Goal: Check status

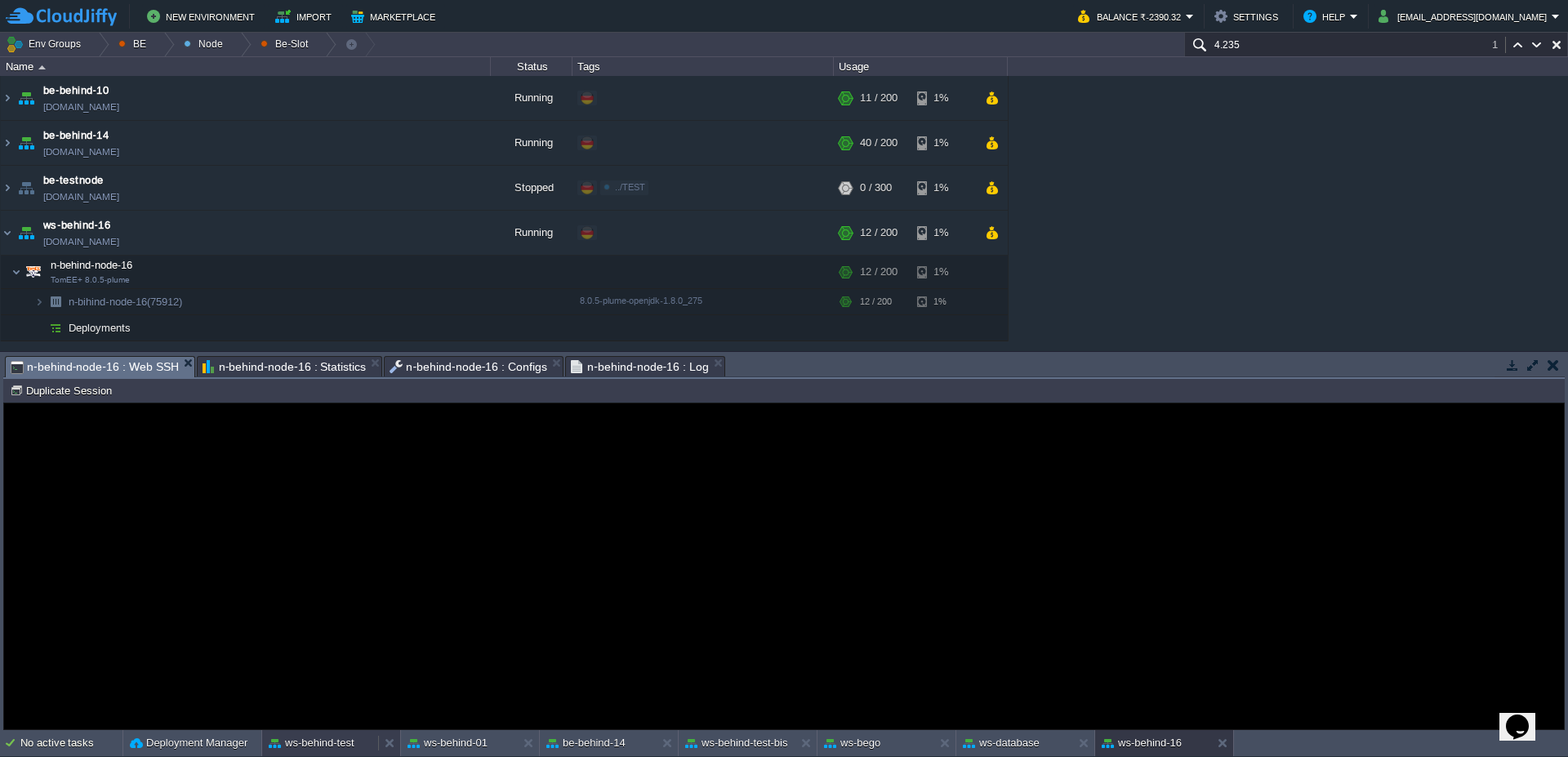
click at [310, 750] on button "ws-behind-test" at bounding box center [311, 743] width 86 height 17
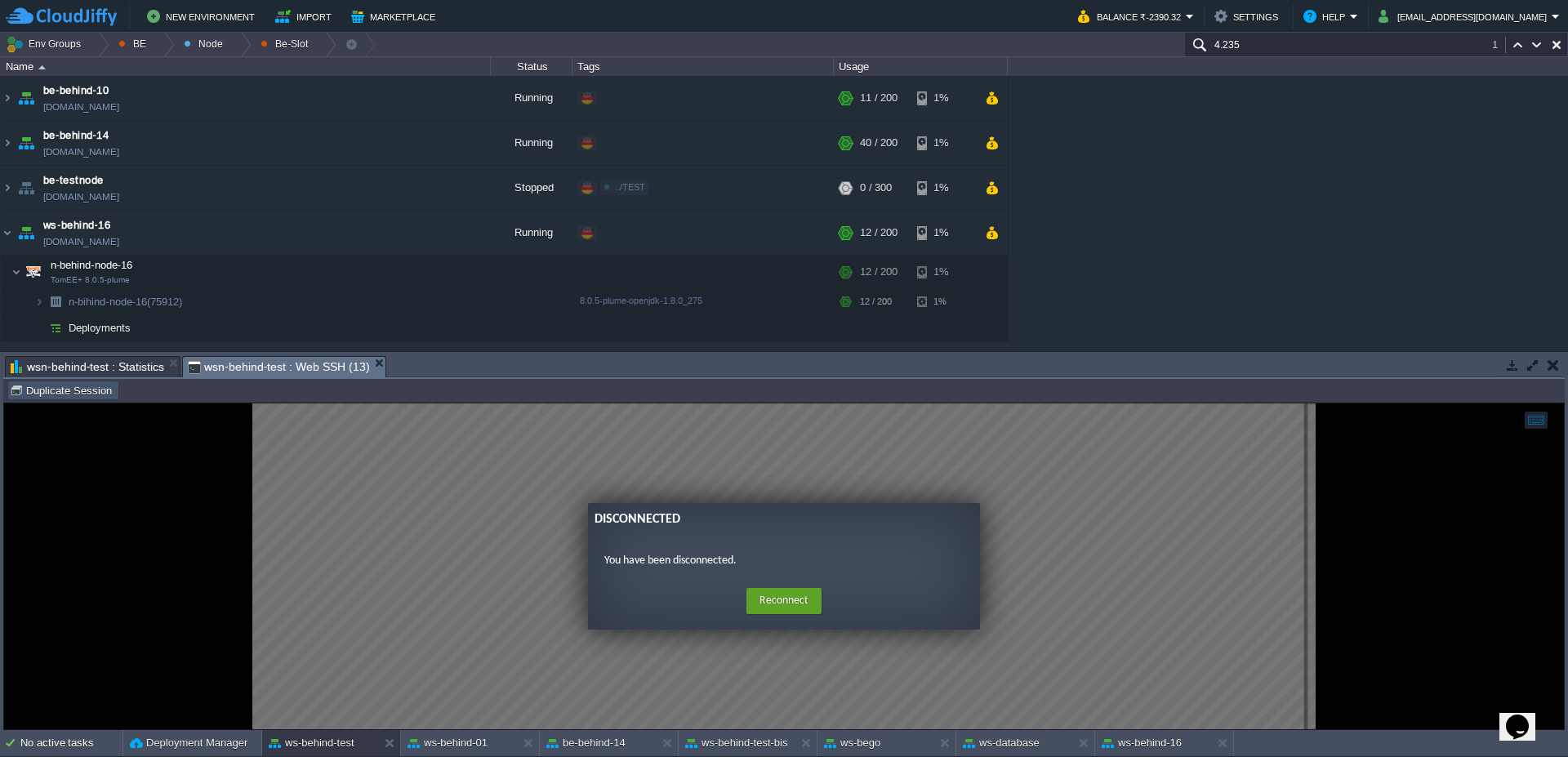
click at [53, 385] on button "Duplicate Session" at bounding box center [64, 390] width 107 height 15
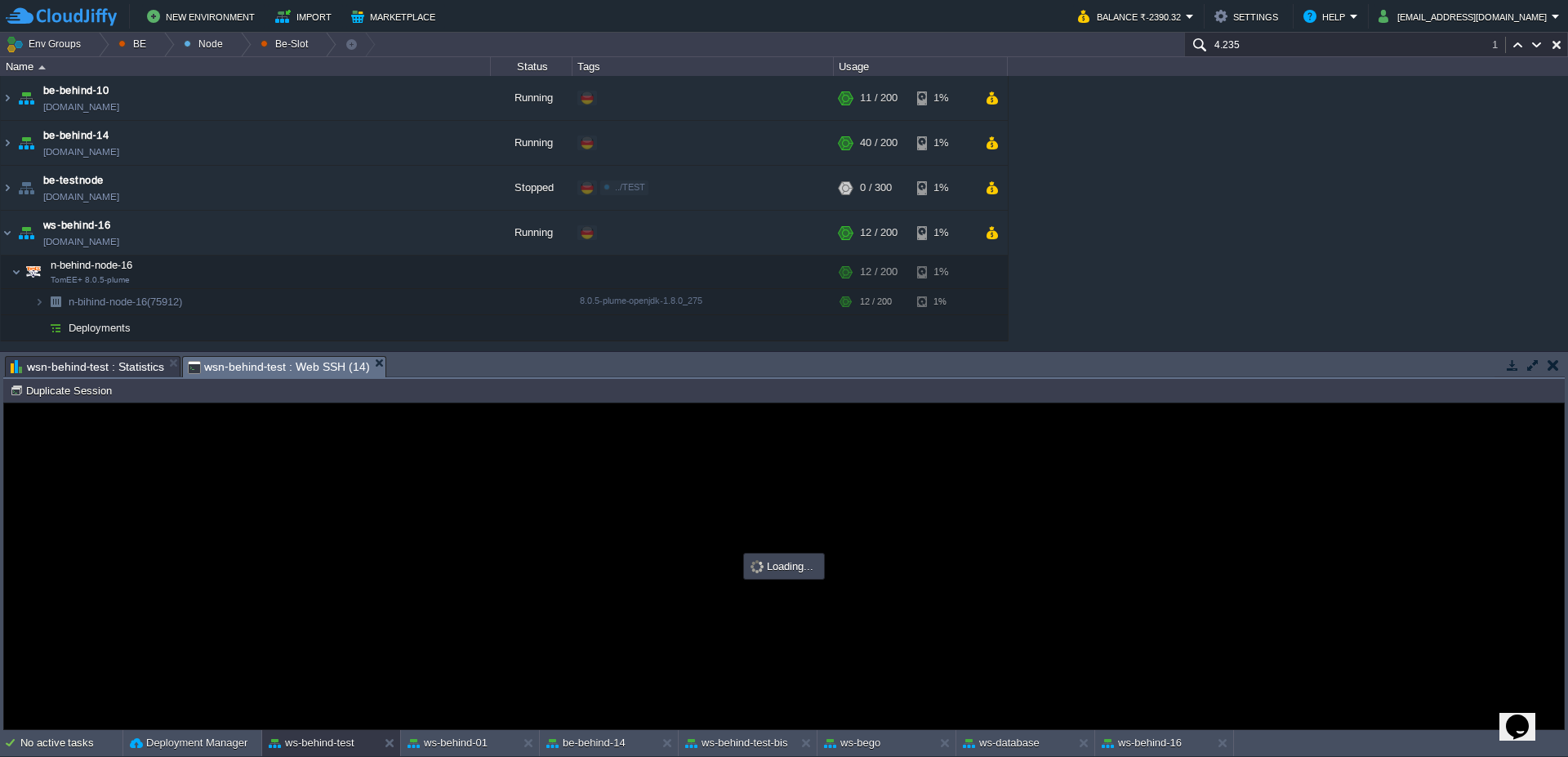
type input "#000000"
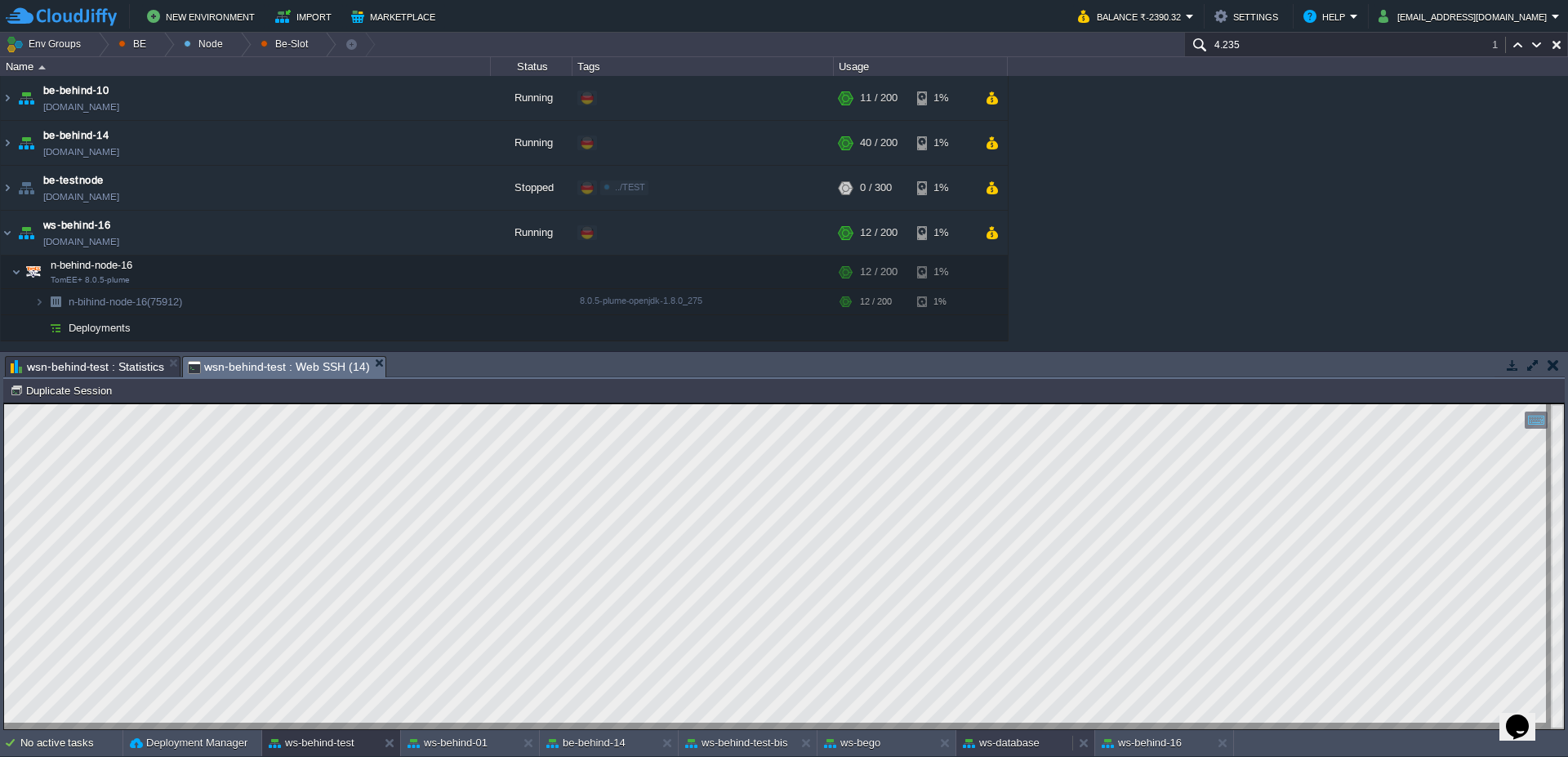
click at [1005, 741] on button "ws-database" at bounding box center [1001, 743] width 76 height 17
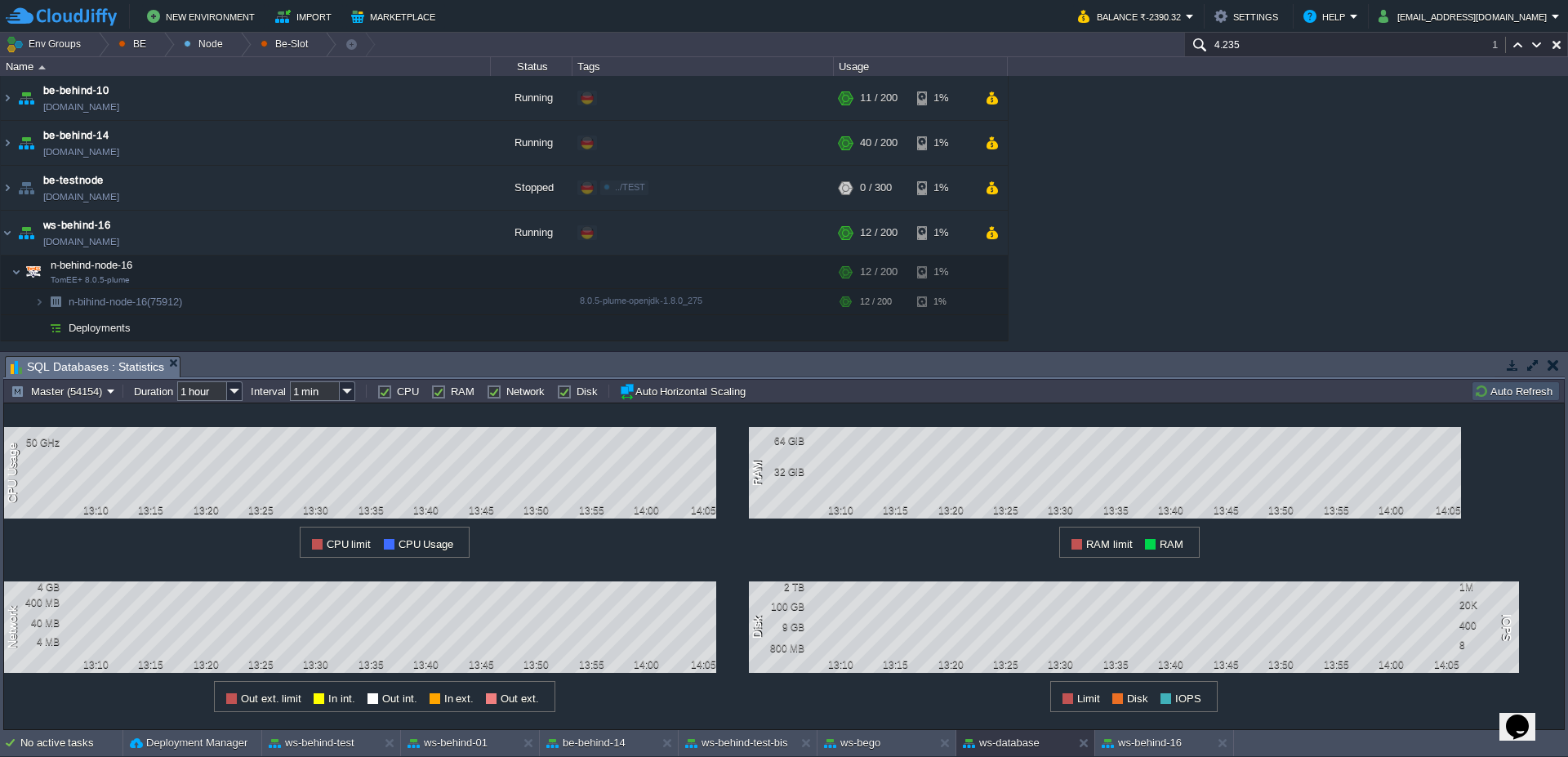
click at [1530, 388] on button "Auto Refresh" at bounding box center [1516, 391] width 83 height 15
click at [455, 757] on div "No active tasks Deployment Manager ws-behind-test ws-behind-01 be-behind-14 ws-…" at bounding box center [784, 743] width 1568 height 27
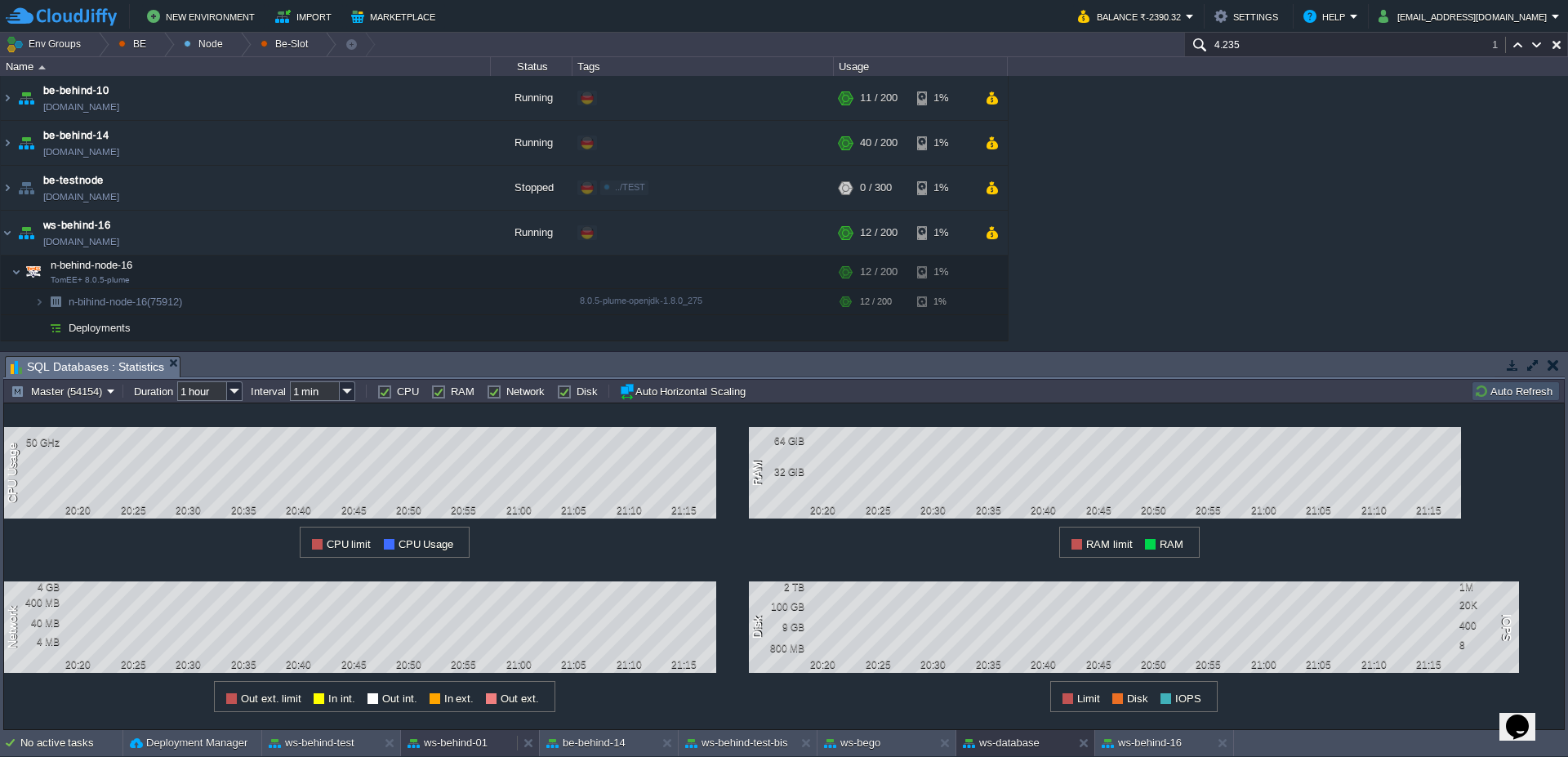
click at [450, 753] on div "ws-behind-01" at bounding box center [459, 743] width 116 height 26
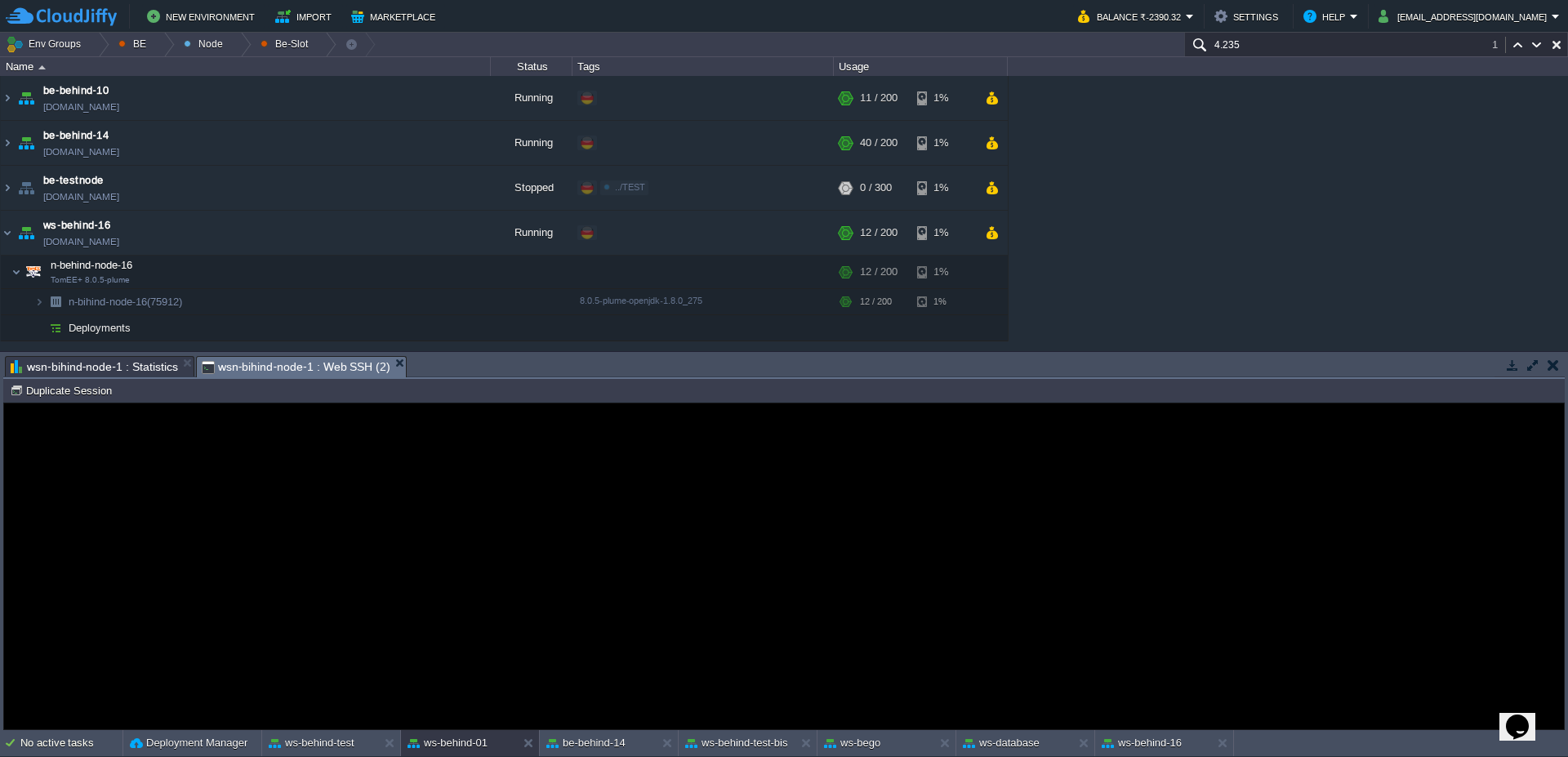
click at [142, 366] on span "wsn-bihind-node-1 : Statistics" at bounding box center [95, 367] width 168 height 19
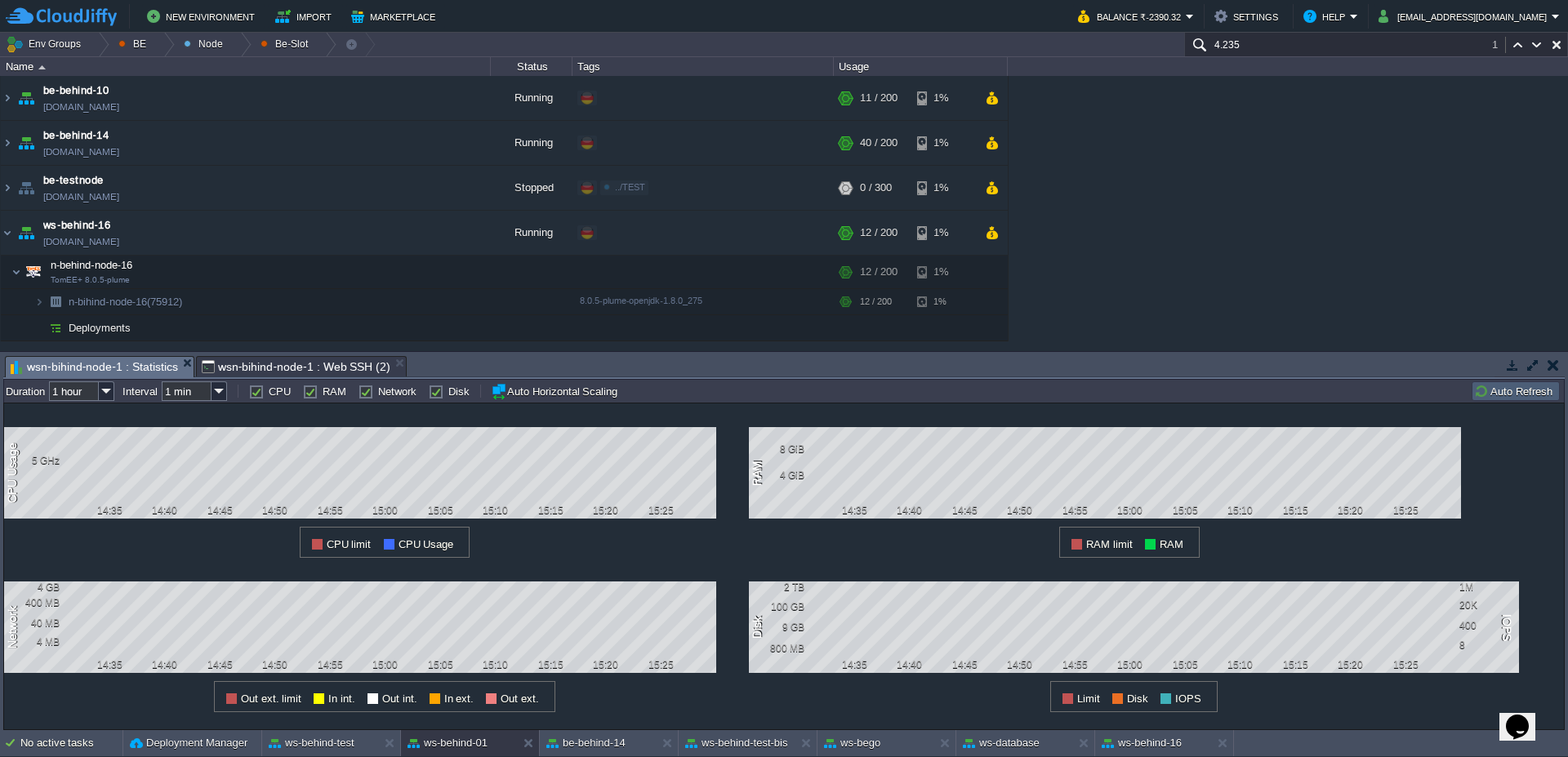
click at [1507, 388] on button "Auto Refresh" at bounding box center [1516, 391] width 83 height 15
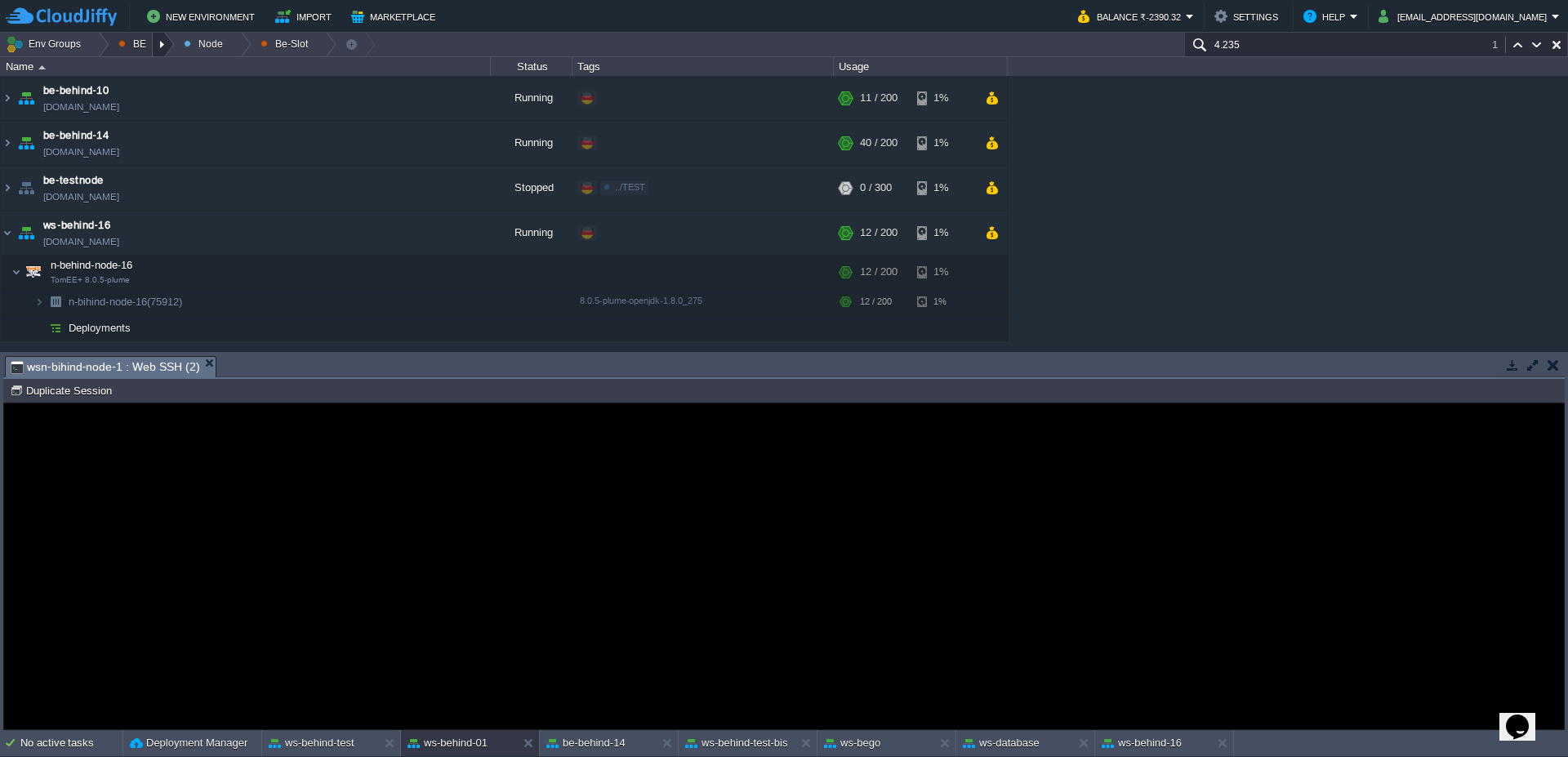
click at [168, 47] on div at bounding box center [164, 44] width 22 height 24
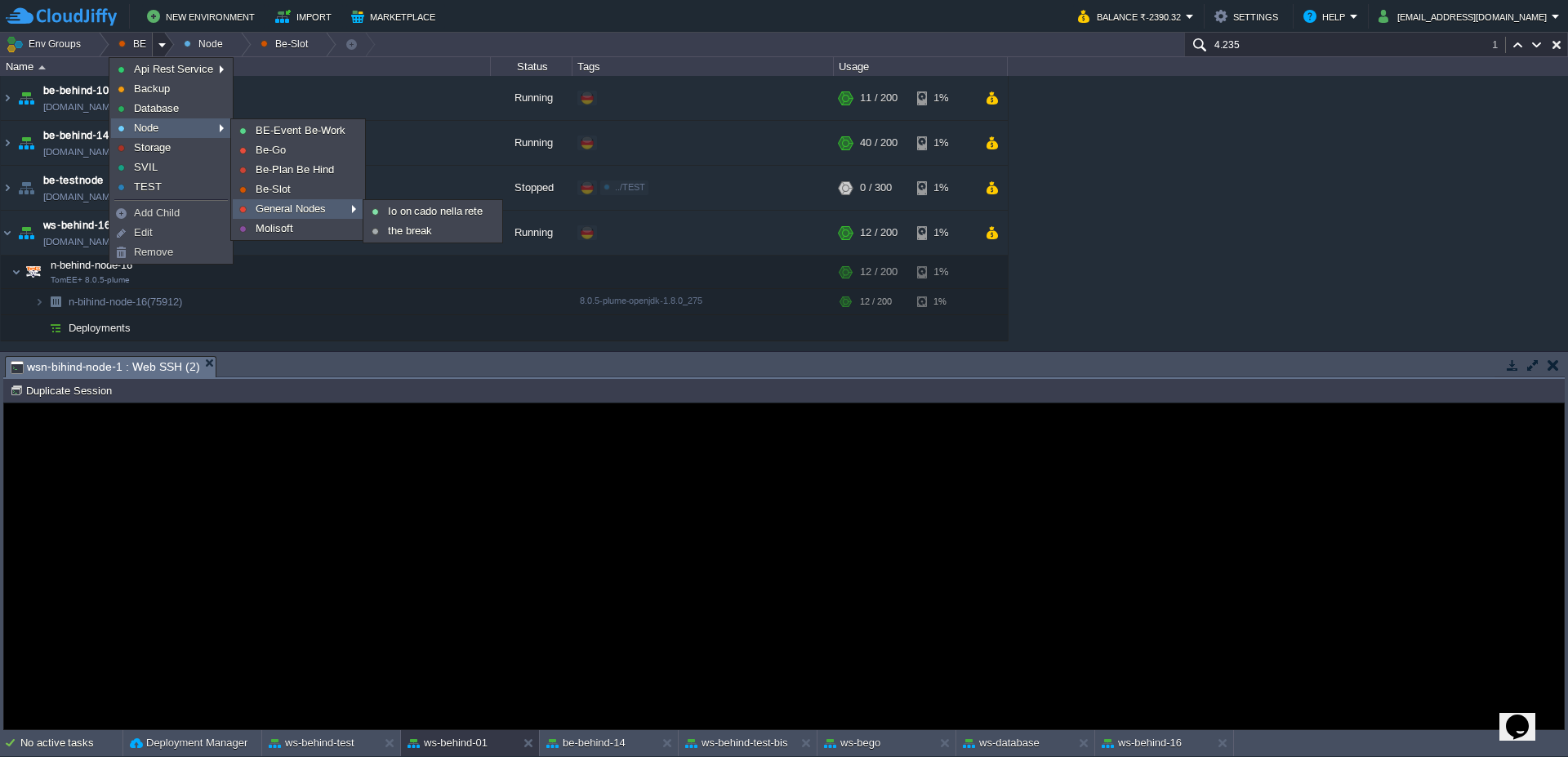
click at [297, 212] on span "General Nodes" at bounding box center [291, 208] width 70 height 12
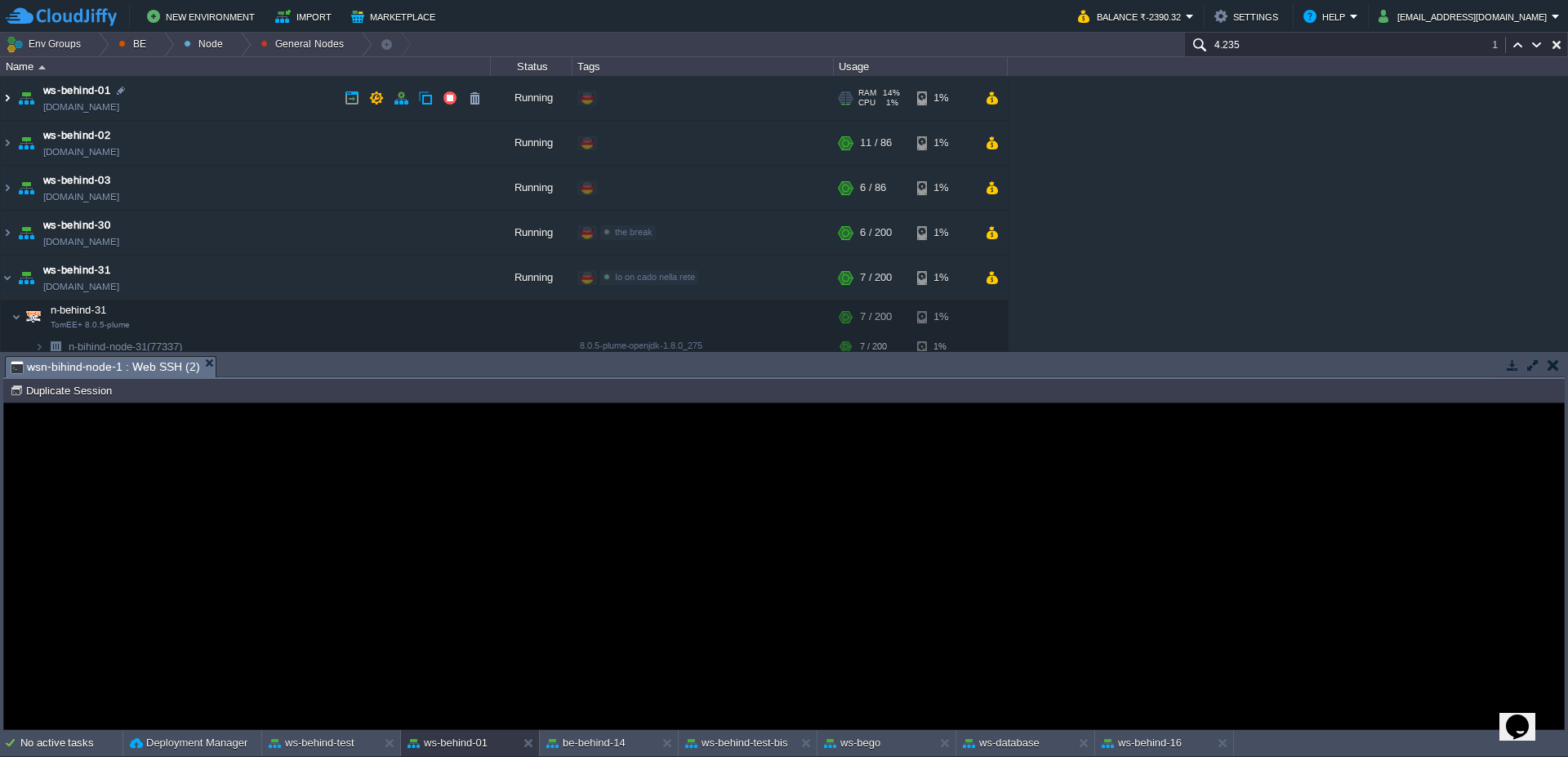
click at [2, 111] on img at bounding box center [7, 99] width 13 height 44
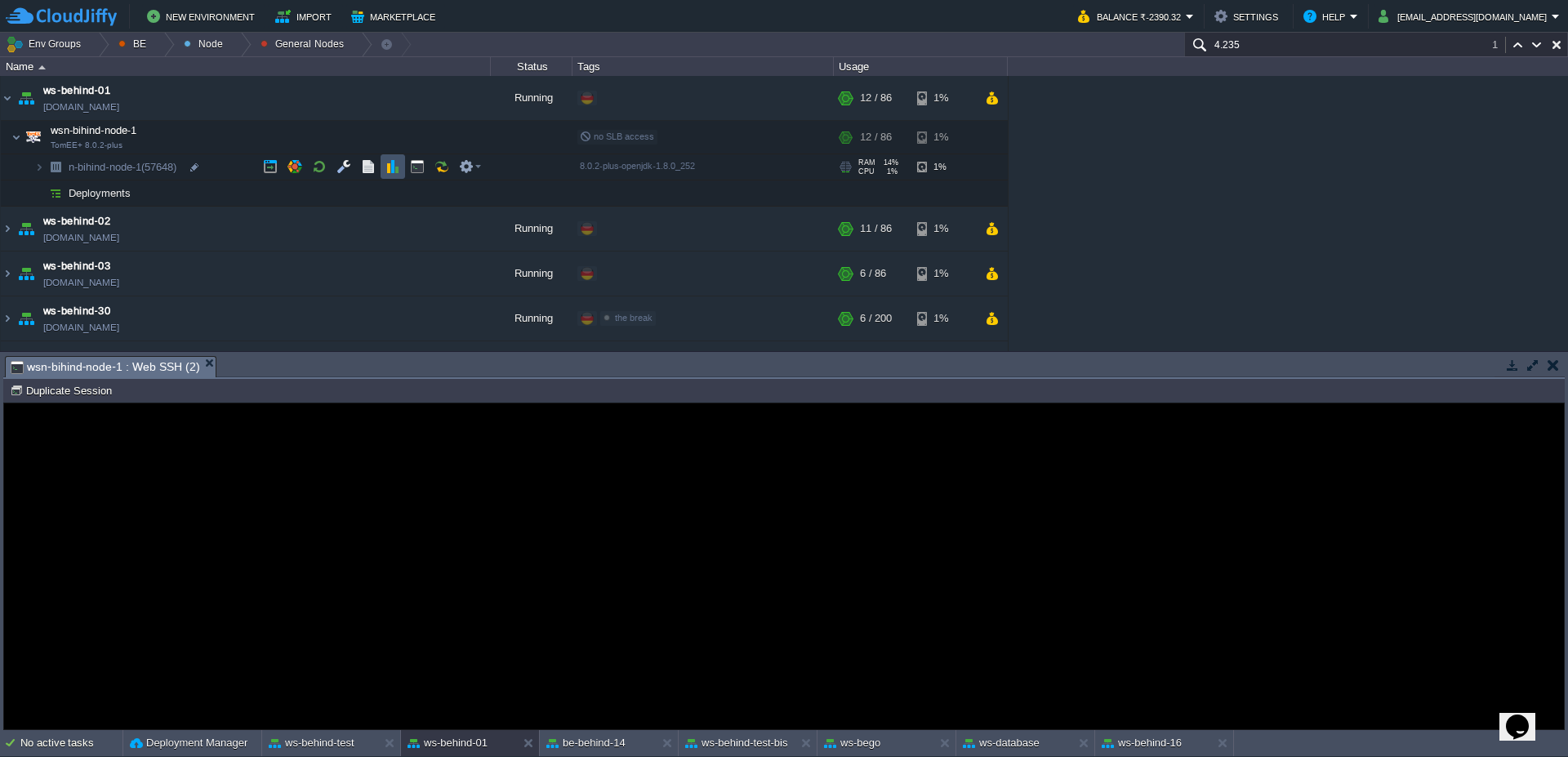
click at [395, 161] on button "button" at bounding box center [393, 167] width 15 height 15
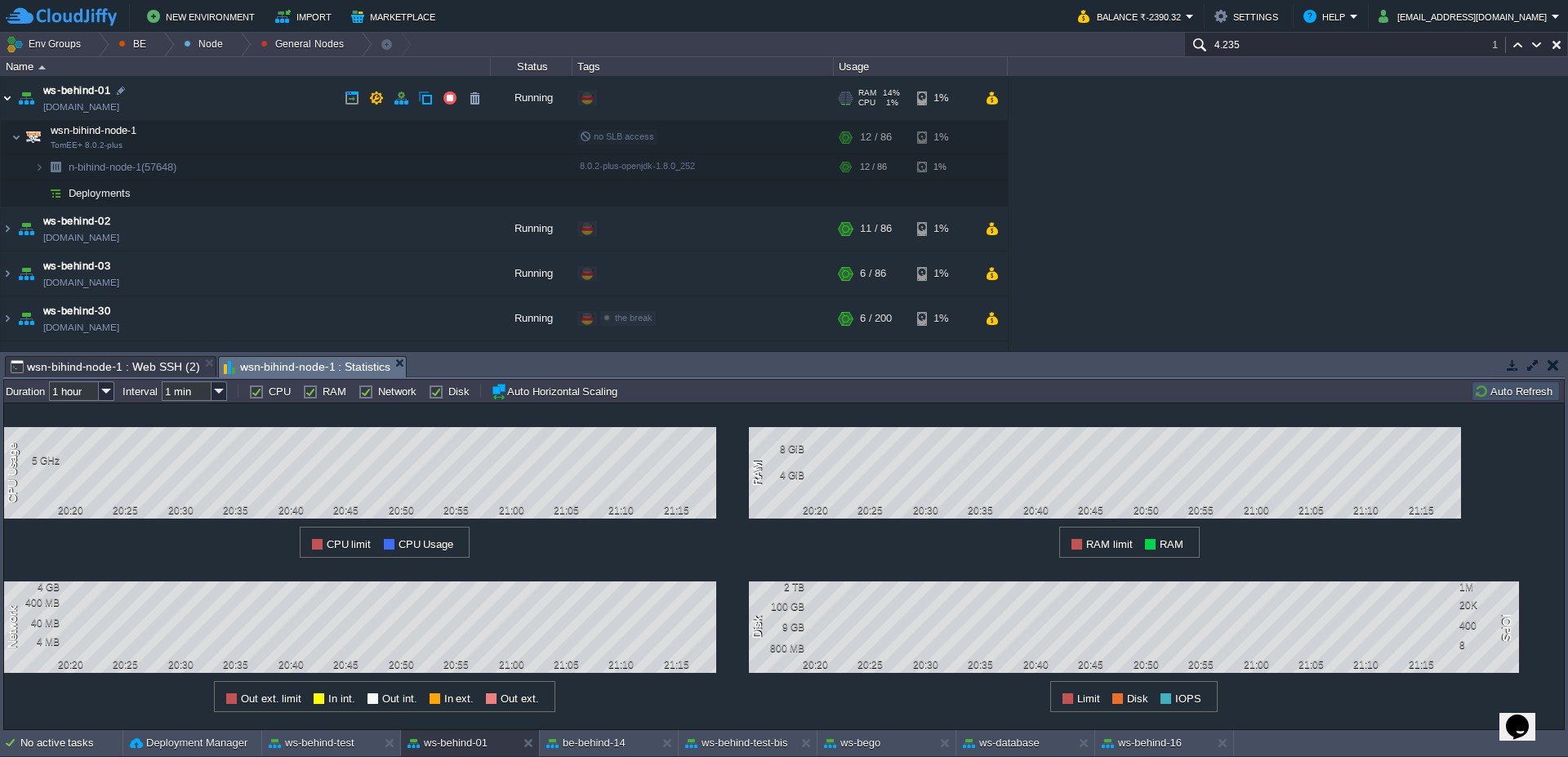
click at [13, 109] on img at bounding box center [7, 99] width 13 height 44
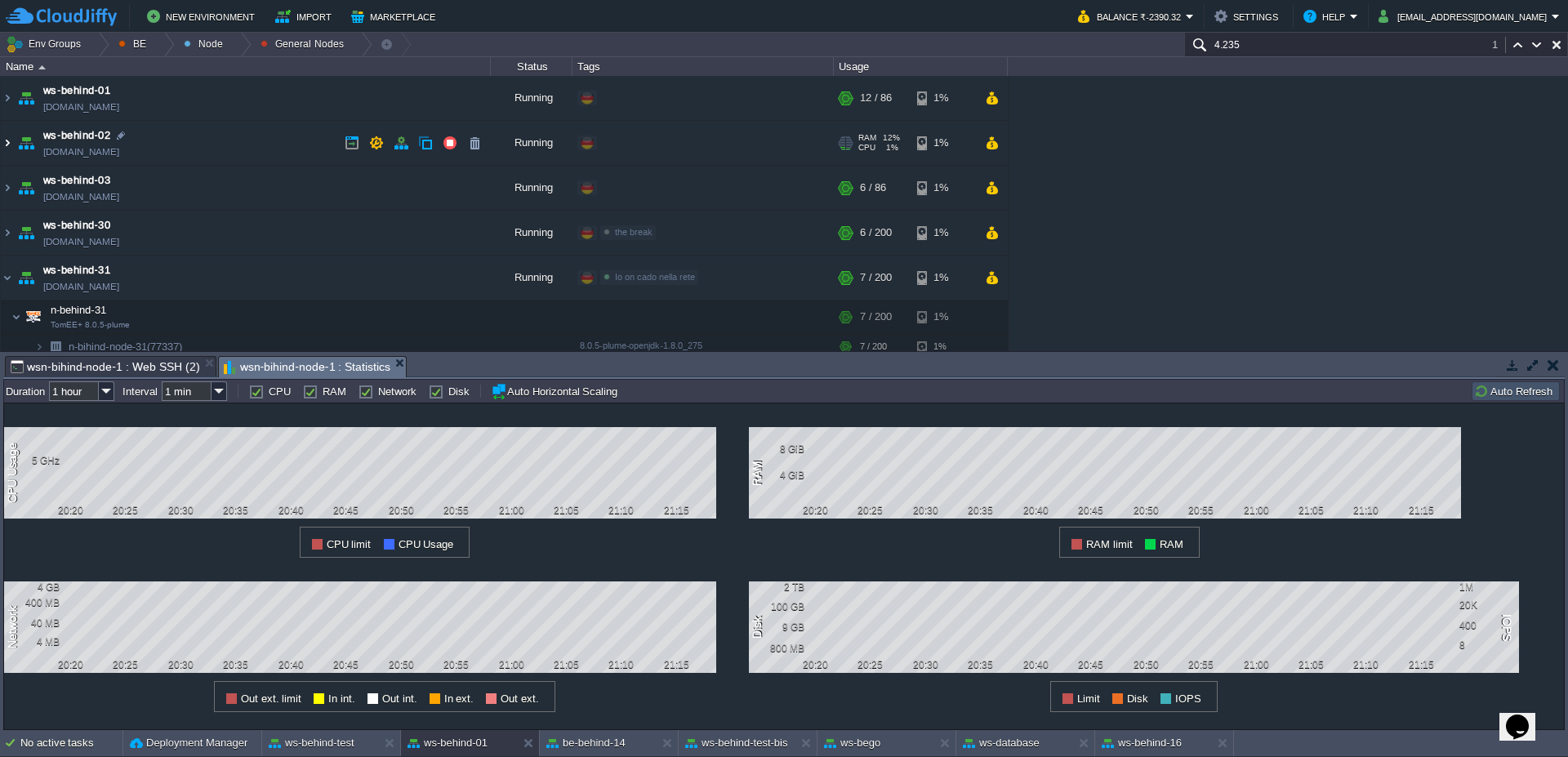
click at [1, 140] on img at bounding box center [7, 143] width 13 height 44
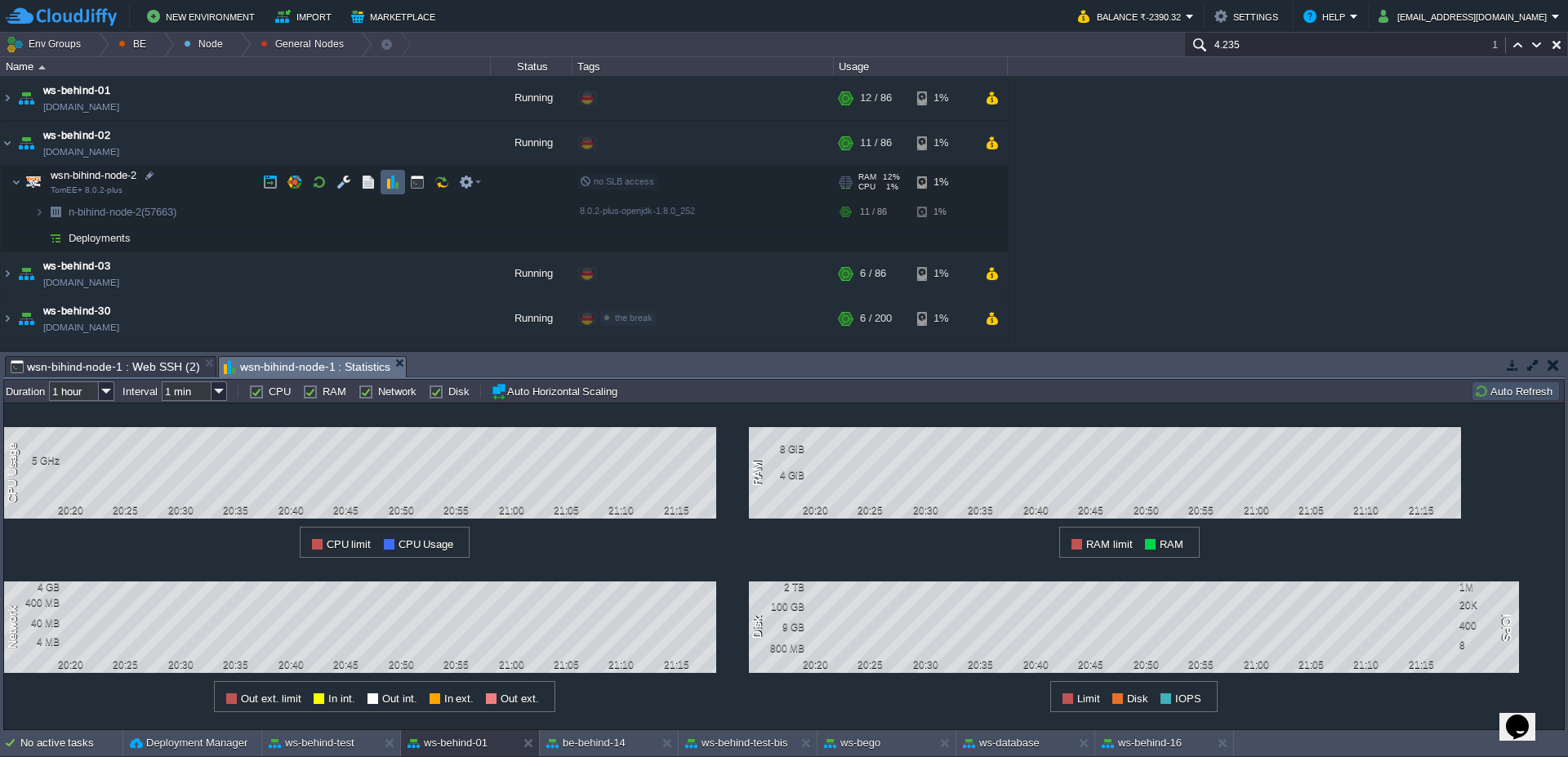
click at [389, 170] on td at bounding box center [392, 182] width 25 height 25
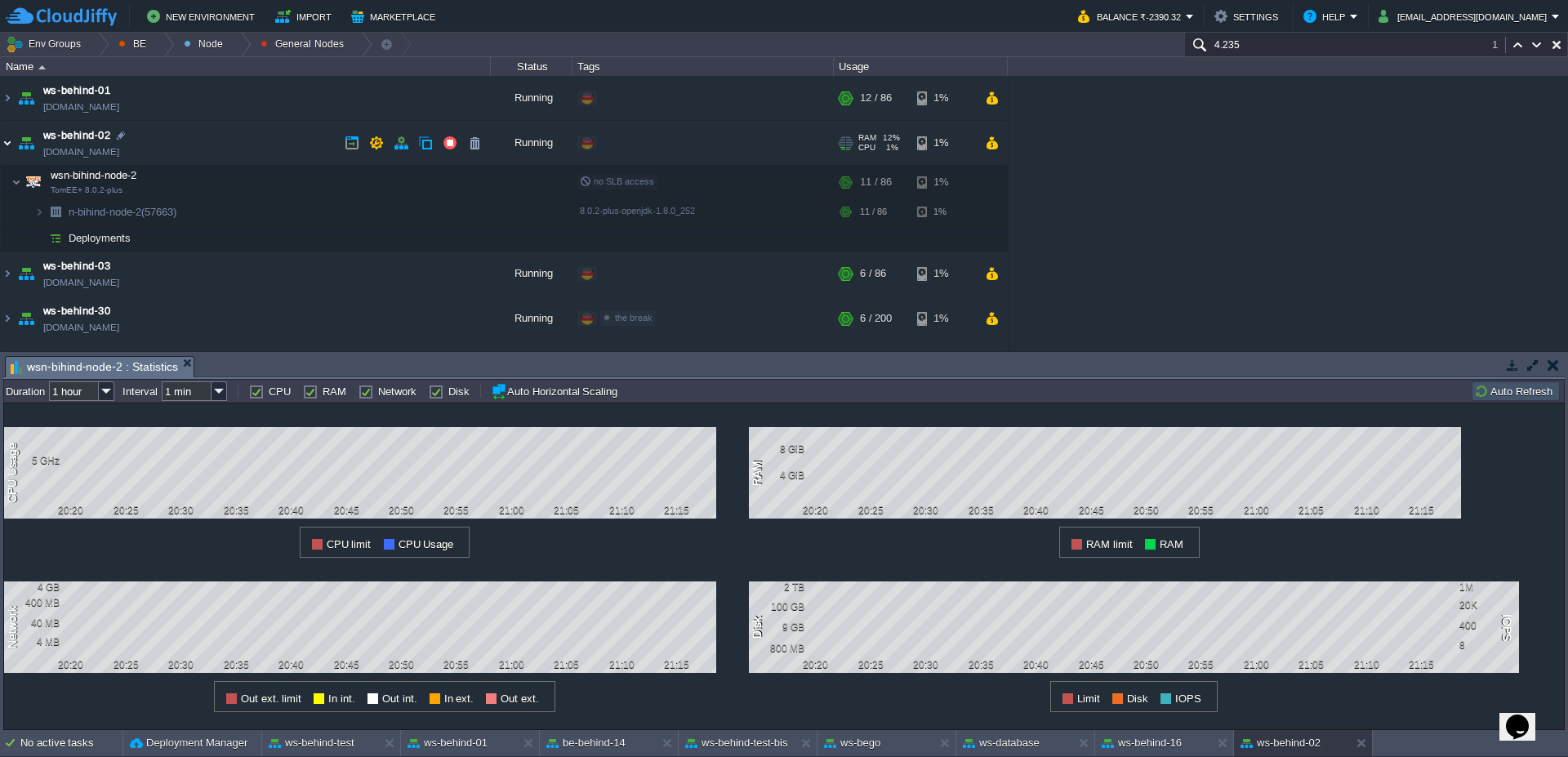
click at [1, 140] on img at bounding box center [7, 143] width 13 height 44
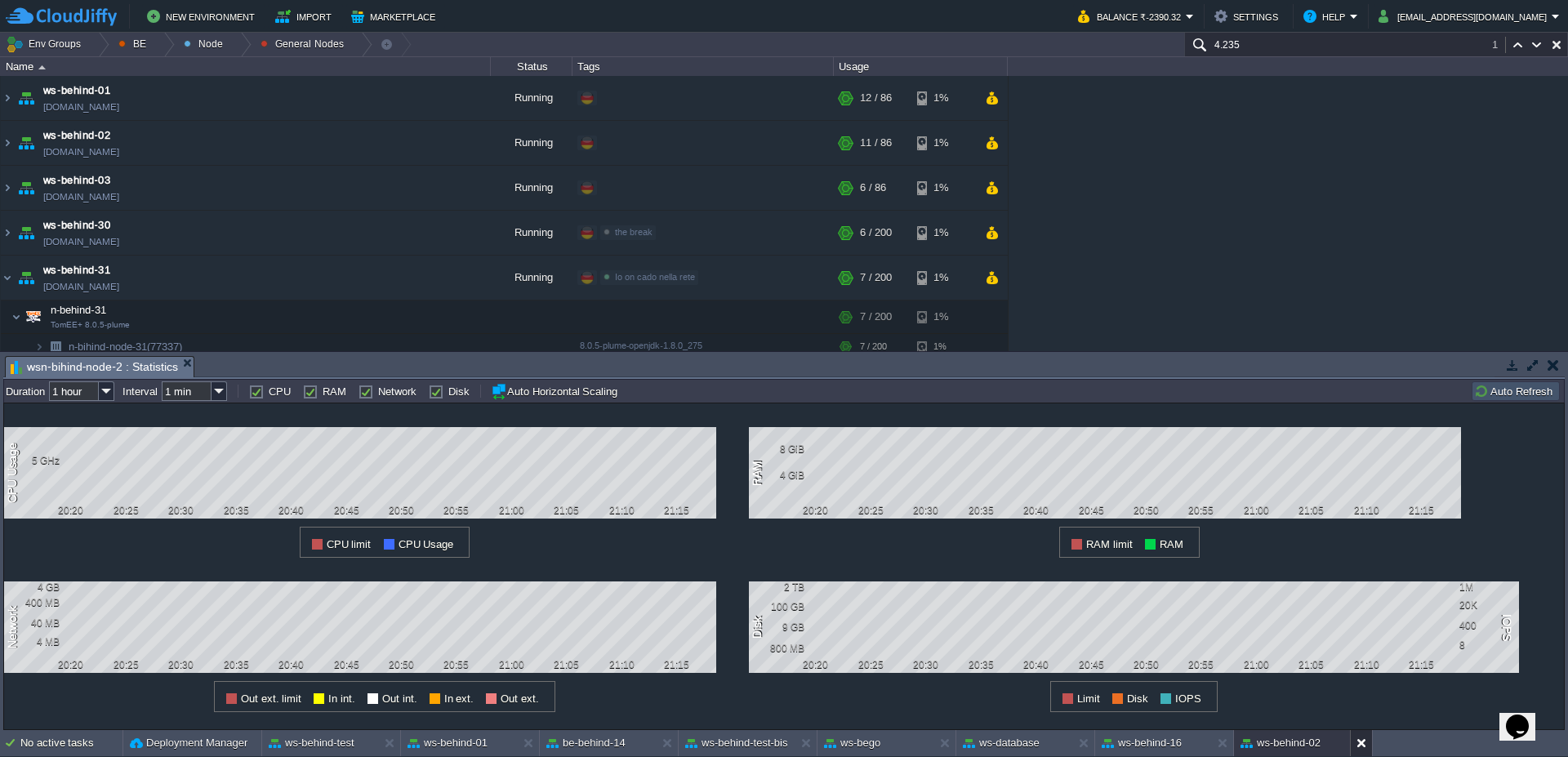
click at [1365, 751] on button at bounding box center [1365, 743] width 17 height 17
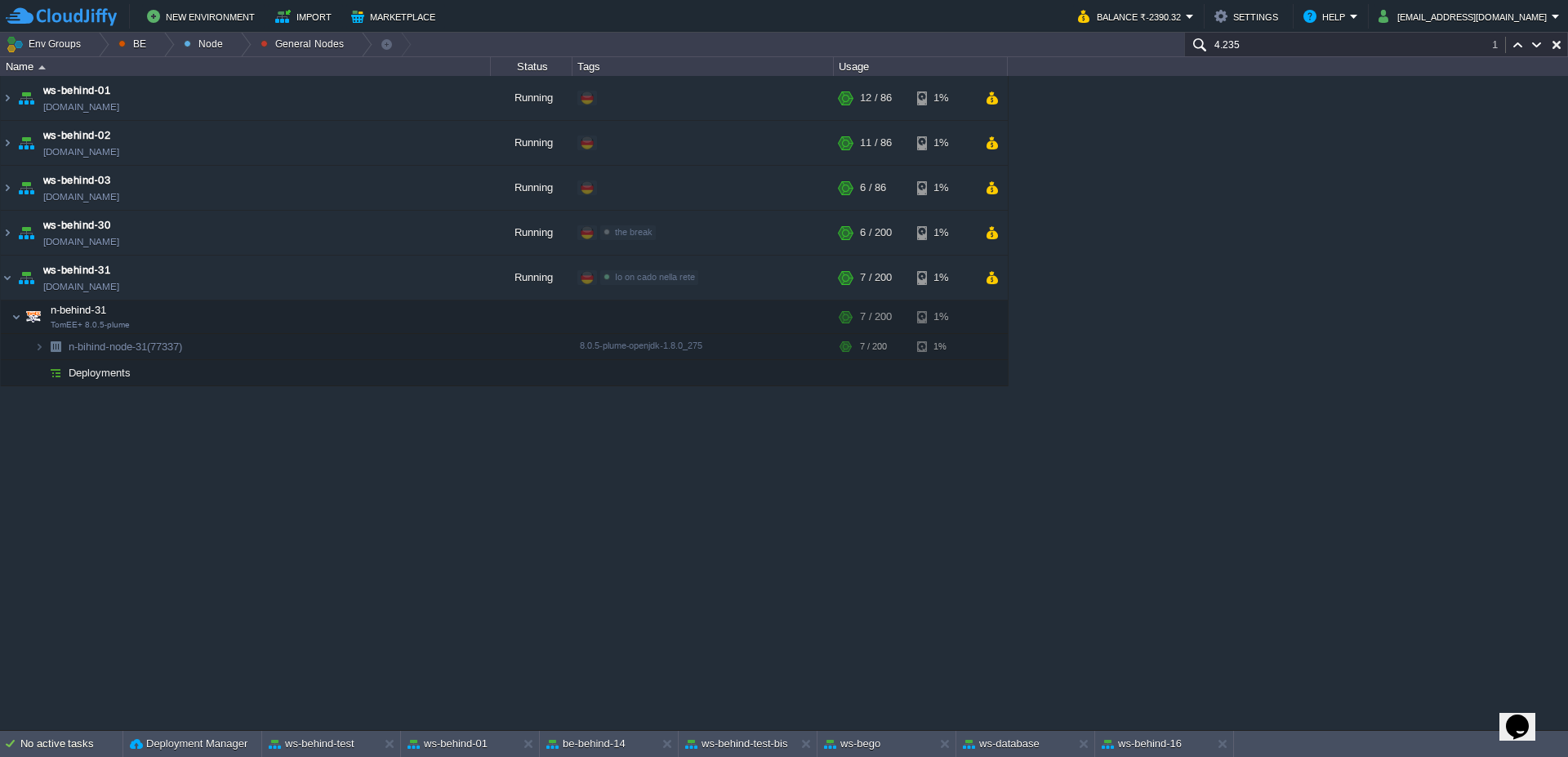
drag, startPoint x: 168, startPoint y: 531, endPoint x: 163, endPoint y: 523, distance: 9.4
